Goal: Task Accomplishment & Management: Use online tool/utility

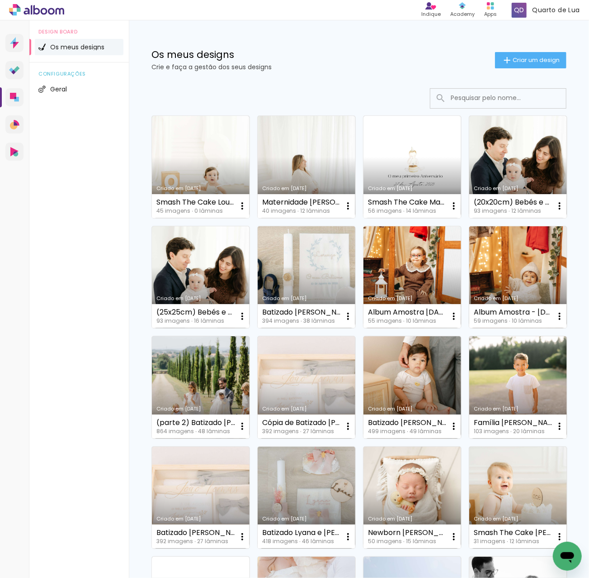
click at [471, 94] on input at bounding box center [510, 98] width 129 height 19
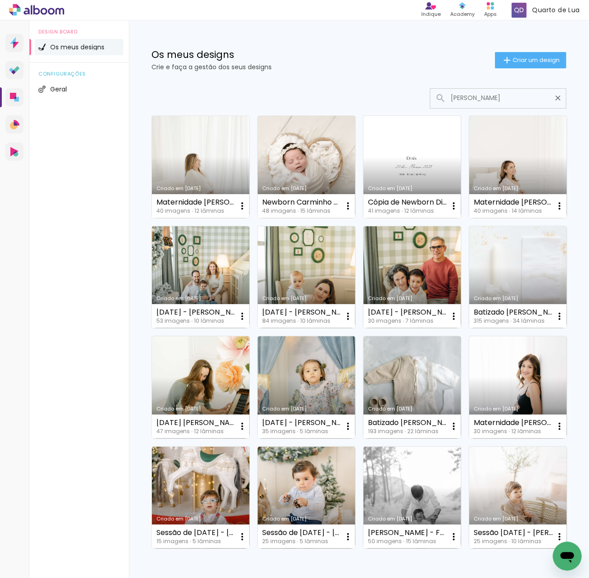
type input "[PERSON_NAME]"
type paper-input "[PERSON_NAME]"
click at [193, 161] on link "Criado em [DATE]" at bounding box center [201, 167] width 98 height 102
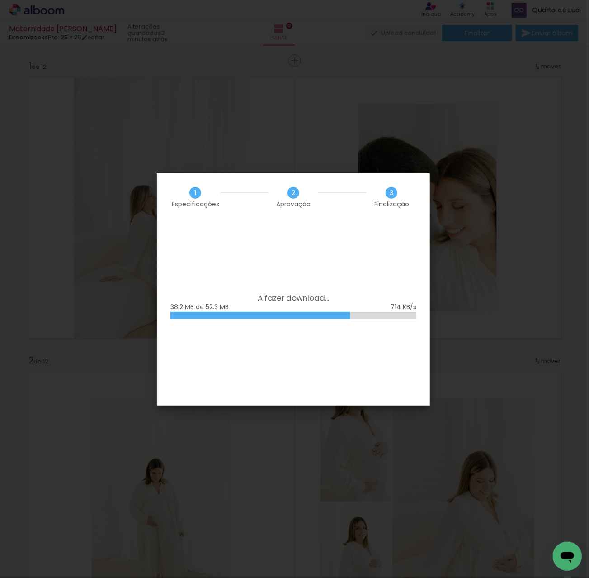
scroll to position [60, 0]
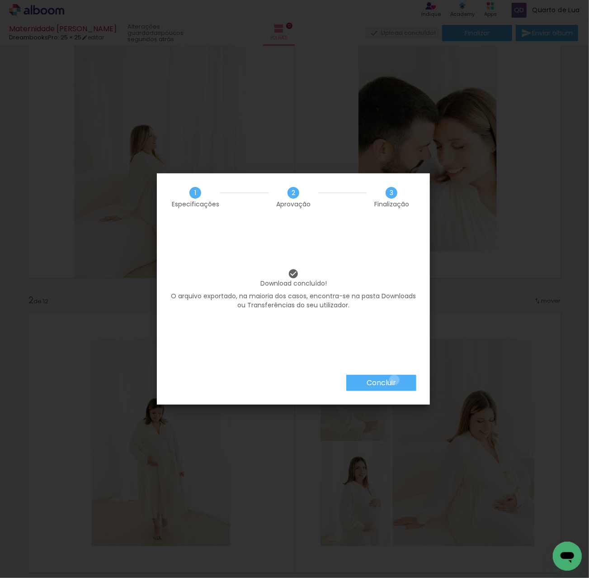
click at [0, 0] on slot "Concluir" at bounding box center [0, 0] width 0 height 0
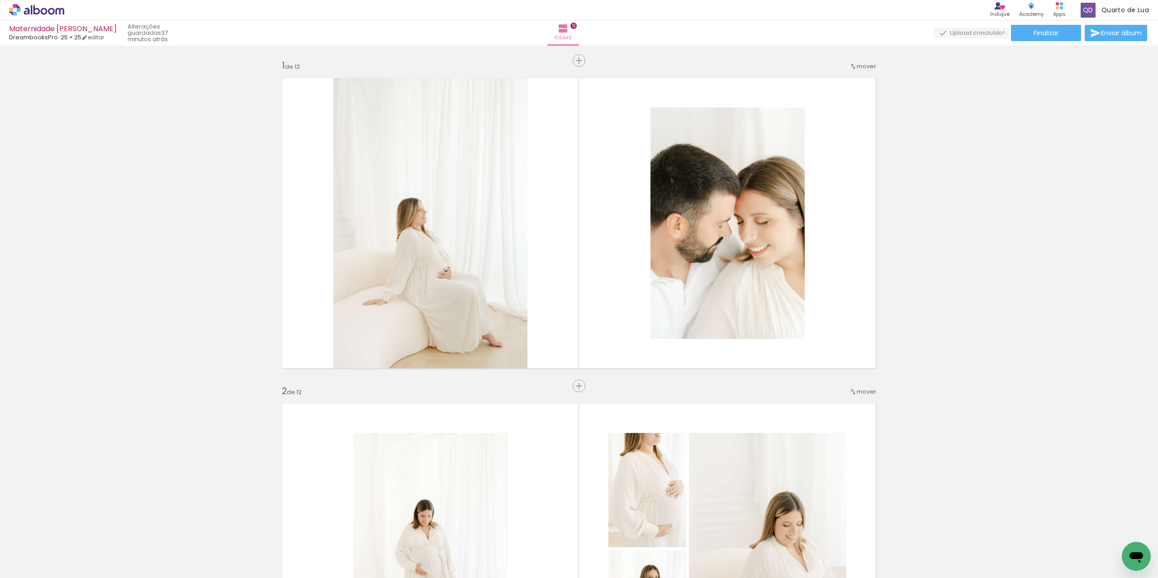
scroll to position [60, 0]
